Goal: Find specific page/section: Find specific page/section

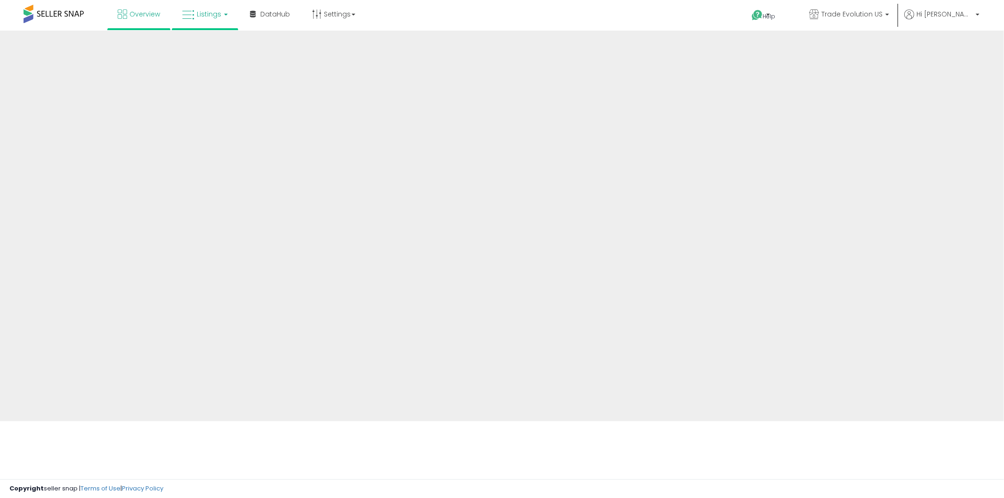
click at [202, 16] on span "Listings" at bounding box center [209, 13] width 24 height 9
click at [197, 16] on span "Listings" at bounding box center [209, 13] width 24 height 9
click at [225, 16] on link "Listings" at bounding box center [205, 14] width 60 height 28
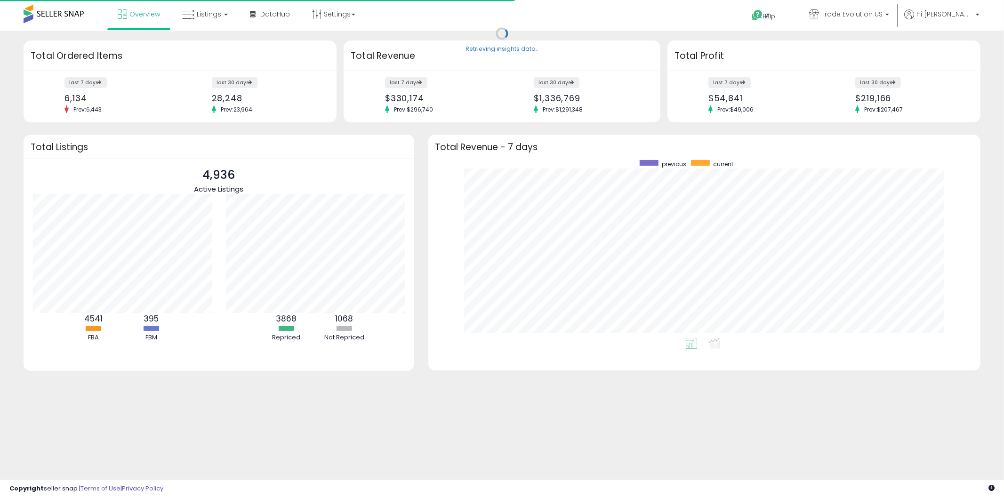
scroll to position [178, 534]
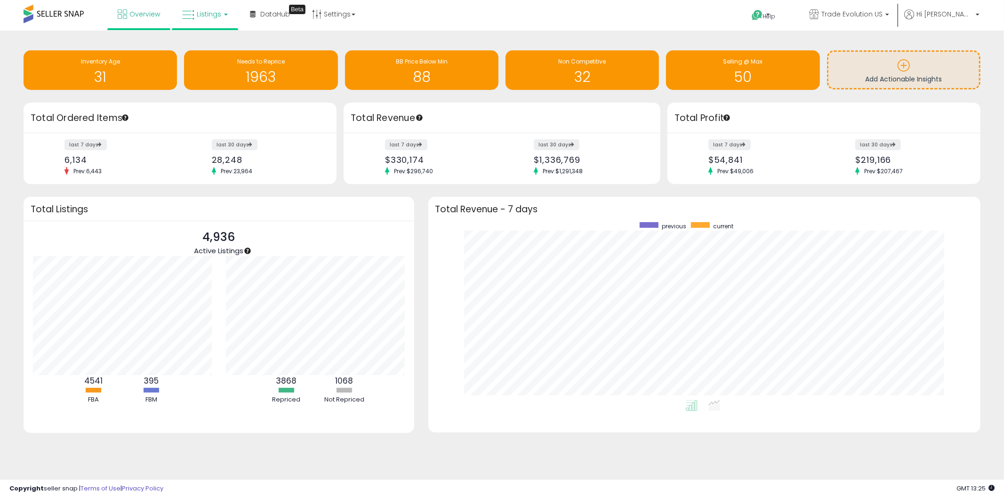
click at [181, 21] on link "Listings" at bounding box center [205, 14] width 60 height 28
click at [199, 46] on icon at bounding box center [212, 46] width 41 height 12
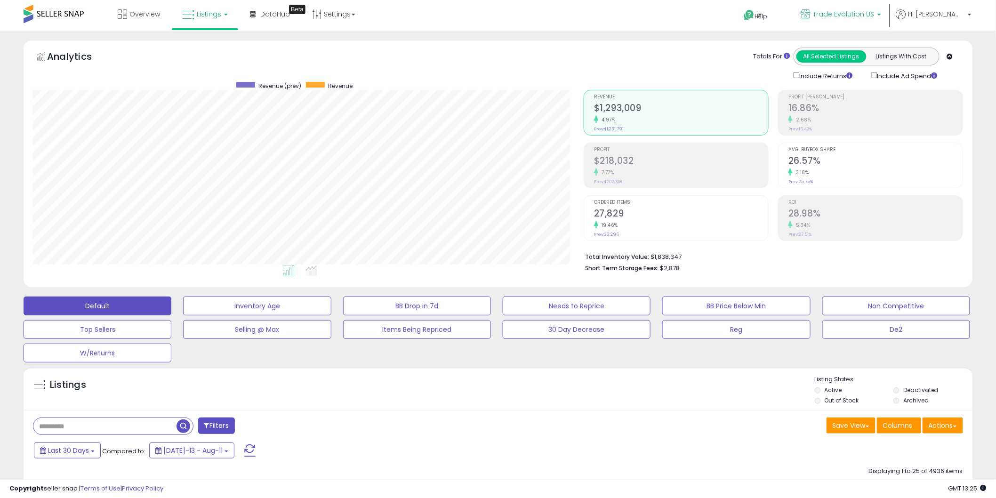
click at [875, 9] on span "Trade Evolution US" at bounding box center [844, 13] width 61 height 9
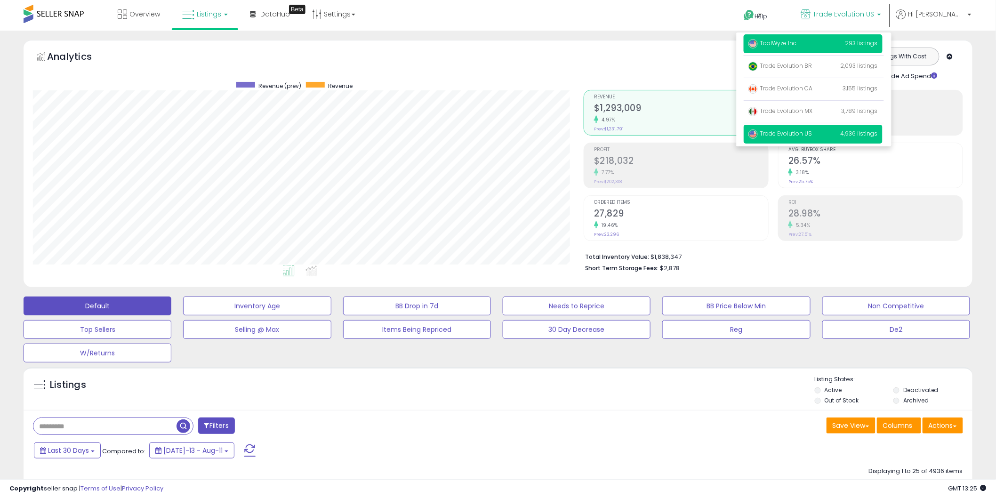
click at [797, 46] on span "ToolWyze Inc" at bounding box center [773, 43] width 49 height 8
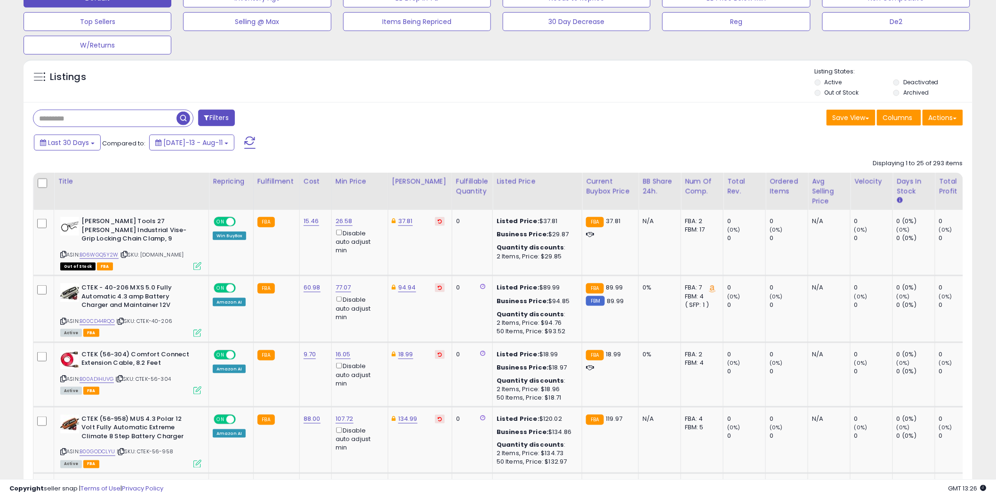
scroll to position [279, 0]
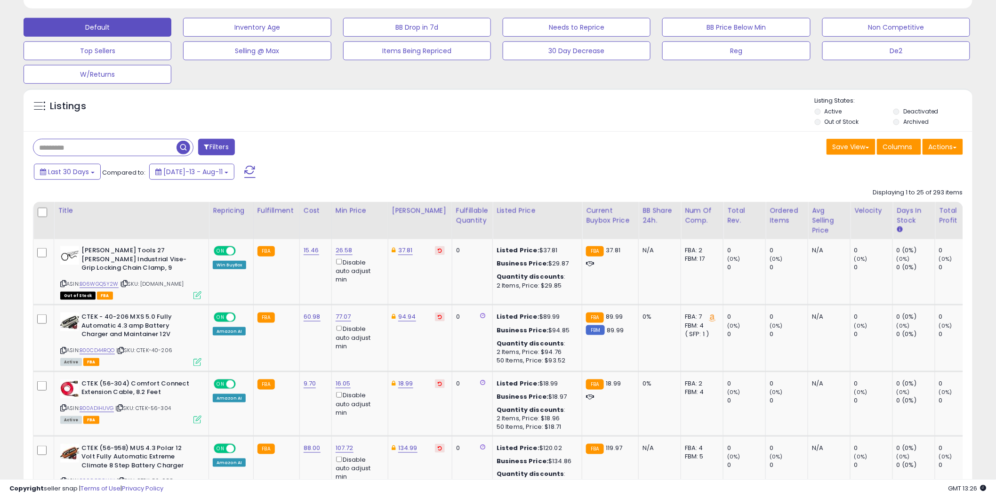
click at [75, 150] on input "text" at bounding box center [104, 147] width 143 height 16
type input "****"
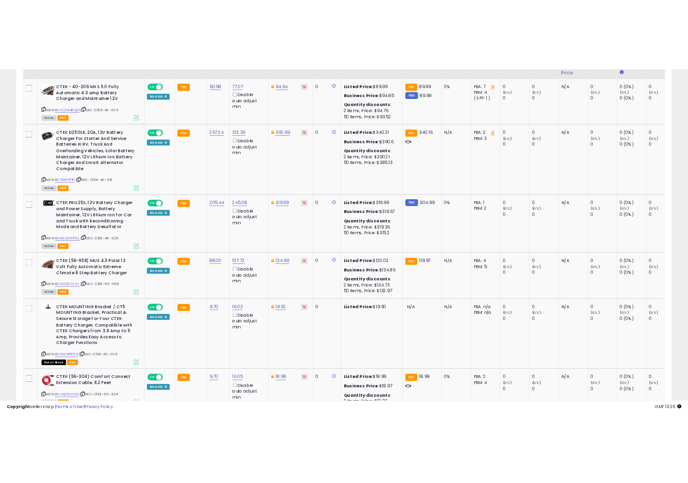
scroll to position [459, 0]
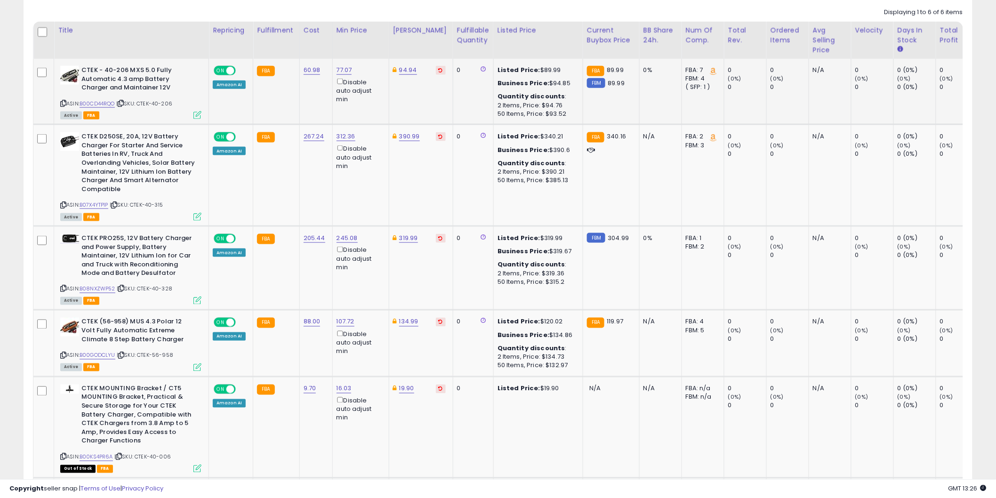
click at [104, 98] on div "ASIN: B00CD44RQO | SKU: CTEK-40-206 Active FBA" at bounding box center [130, 92] width 141 height 52
click at [113, 101] on div "ASIN: B00CD44RQO | SKU: CTEK-40-206 Active FBA" at bounding box center [130, 92] width 141 height 52
click at [114, 105] on link "B00CD44RQO" at bounding box center [97, 104] width 35 height 8
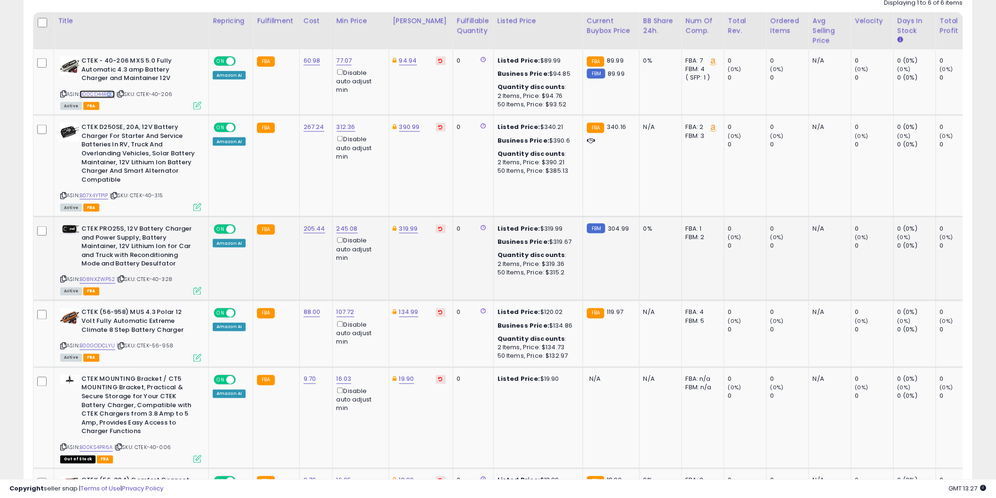
scroll to position [477, 0]
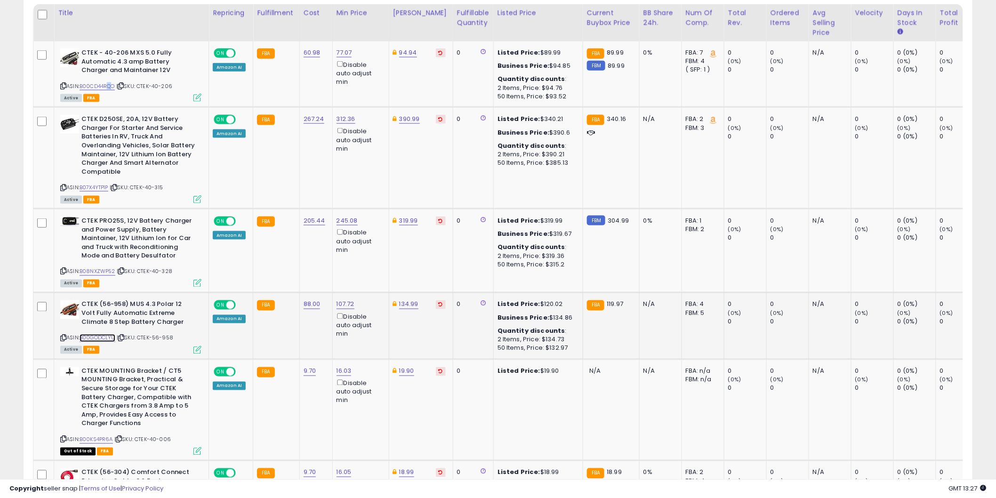
click at [111, 340] on link "B00GODCLYU" at bounding box center [98, 338] width 36 height 8
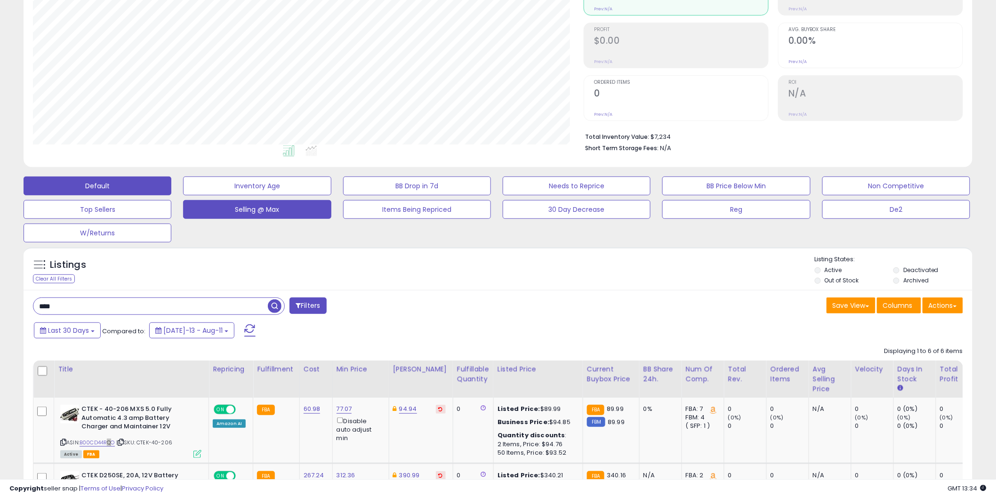
scroll to position [121, 0]
